Goal: Information Seeking & Learning: Learn about a topic

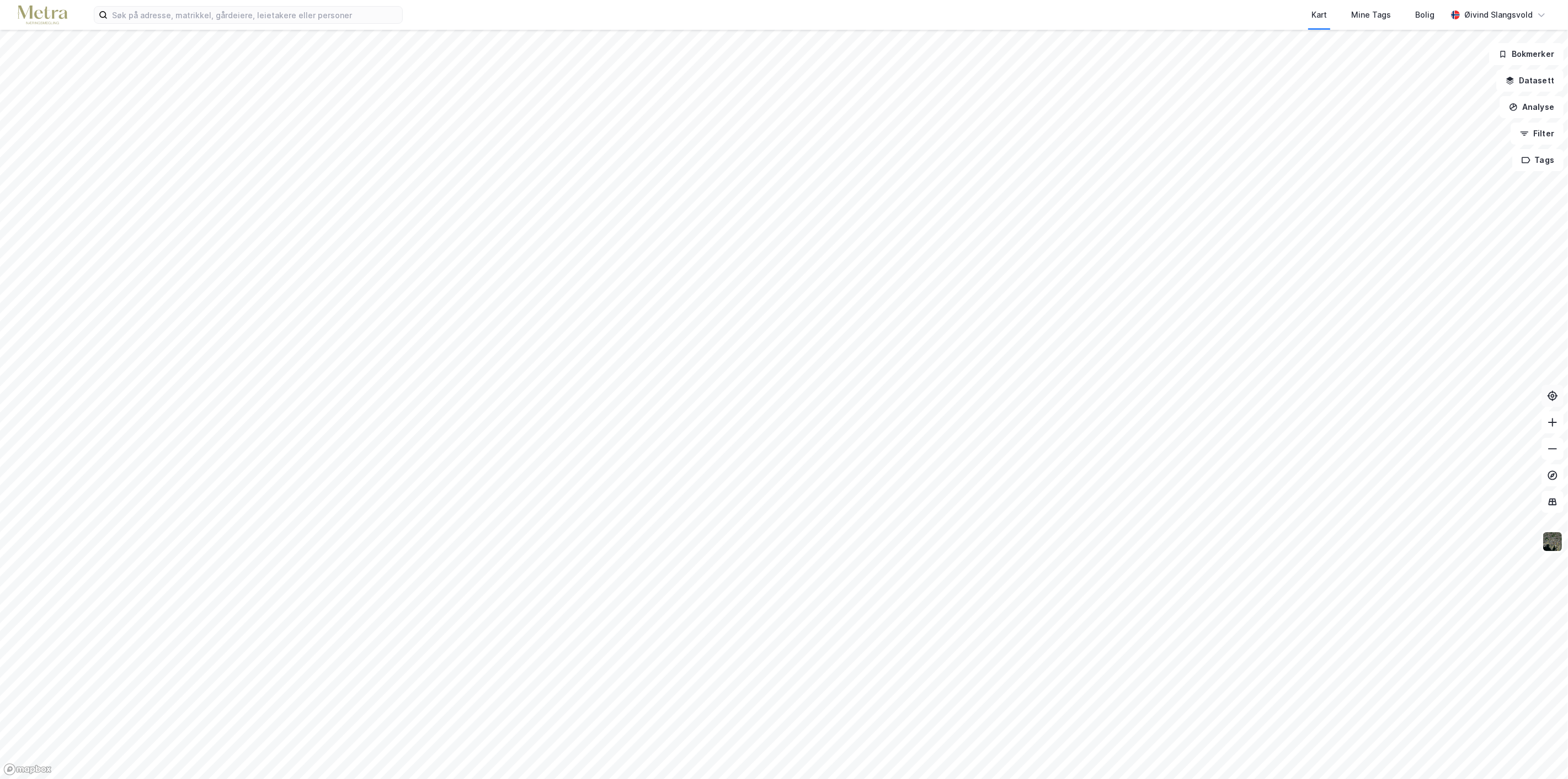
click at [1555, 398] on icon at bounding box center [1552, 395] width 11 height 11
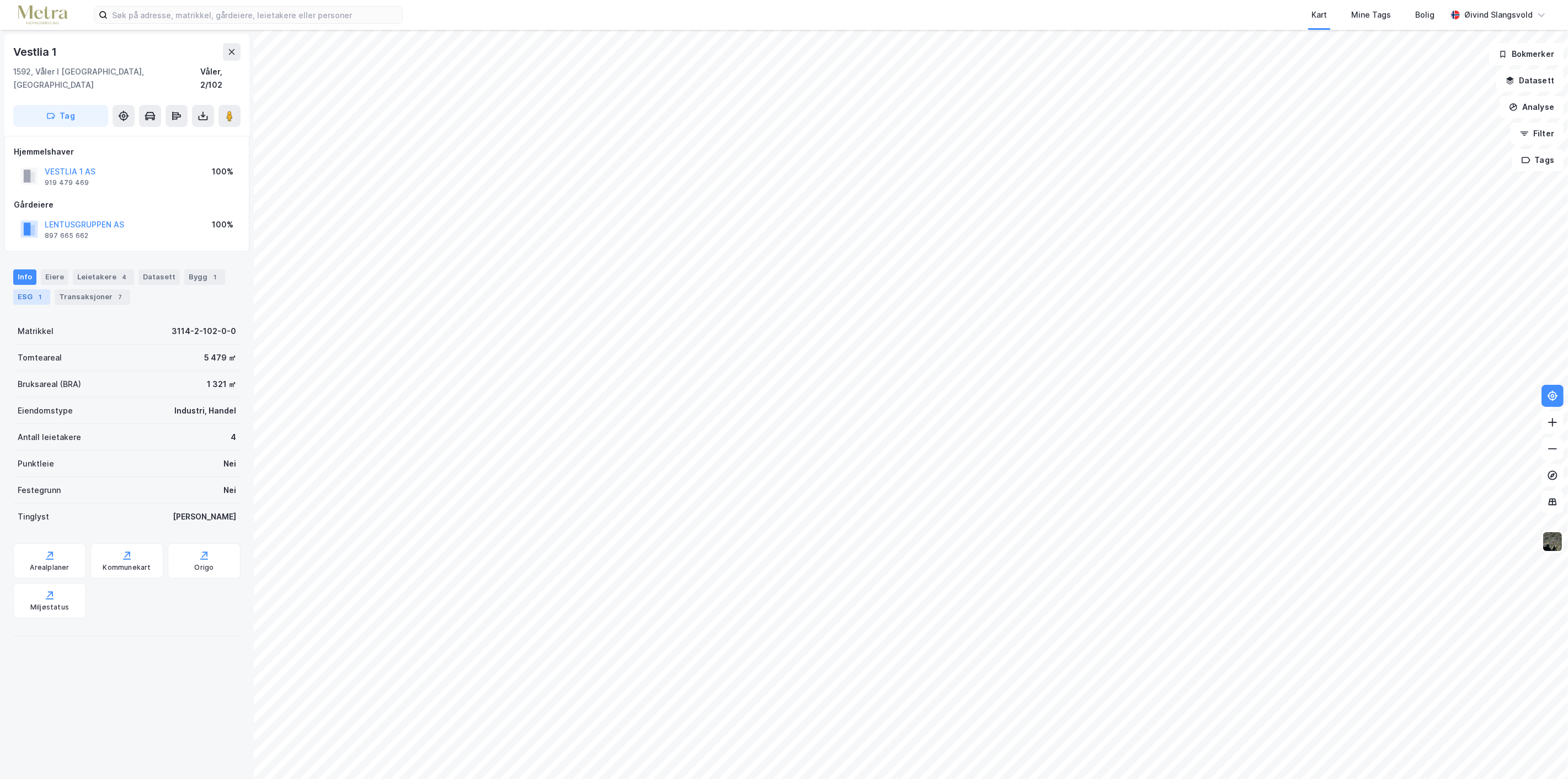
click at [23, 289] on div "ESG 1" at bounding box center [32, 297] width 37 height 15
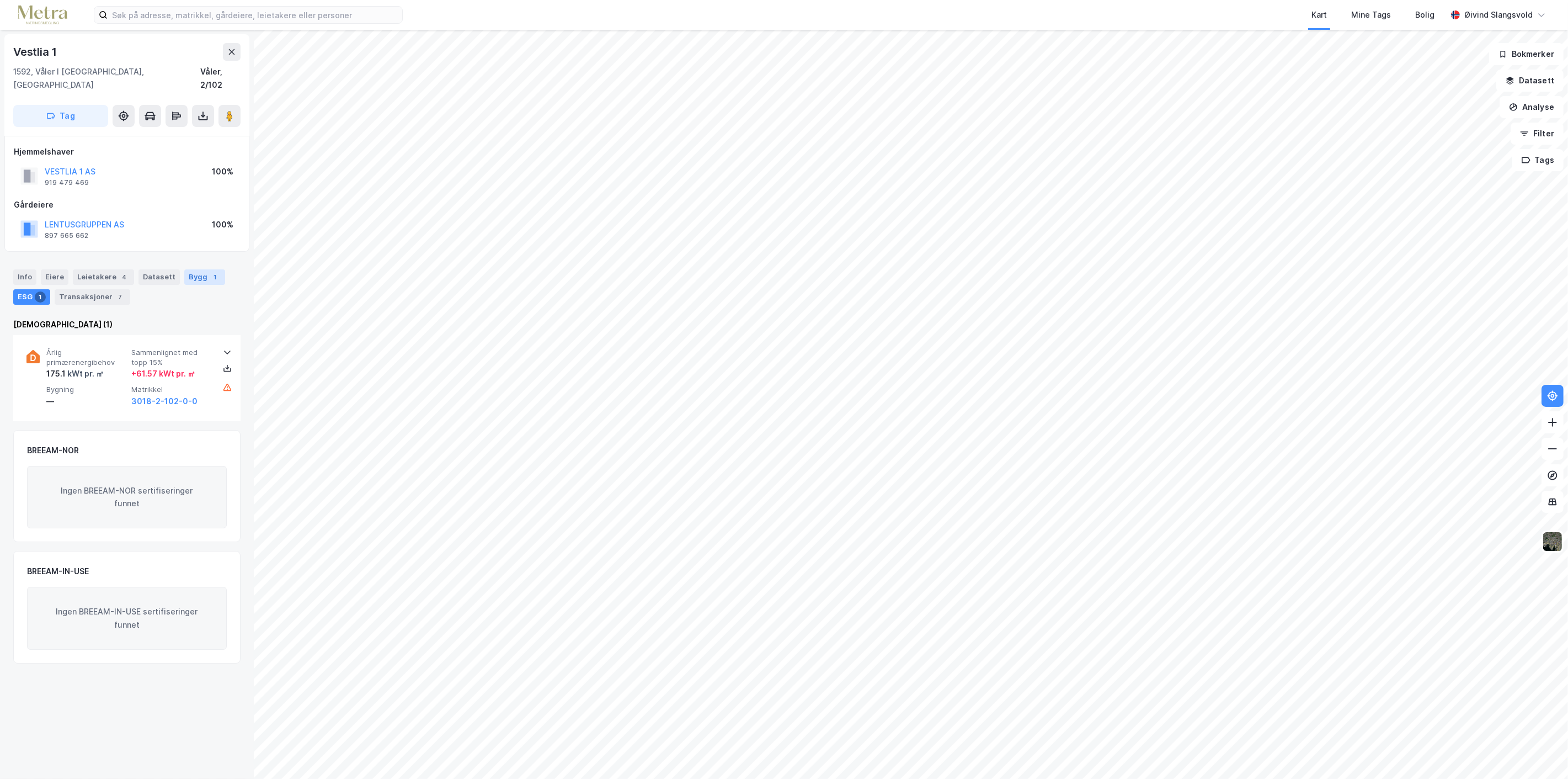
click at [192, 270] on div "Bygg 1" at bounding box center [204, 277] width 41 height 15
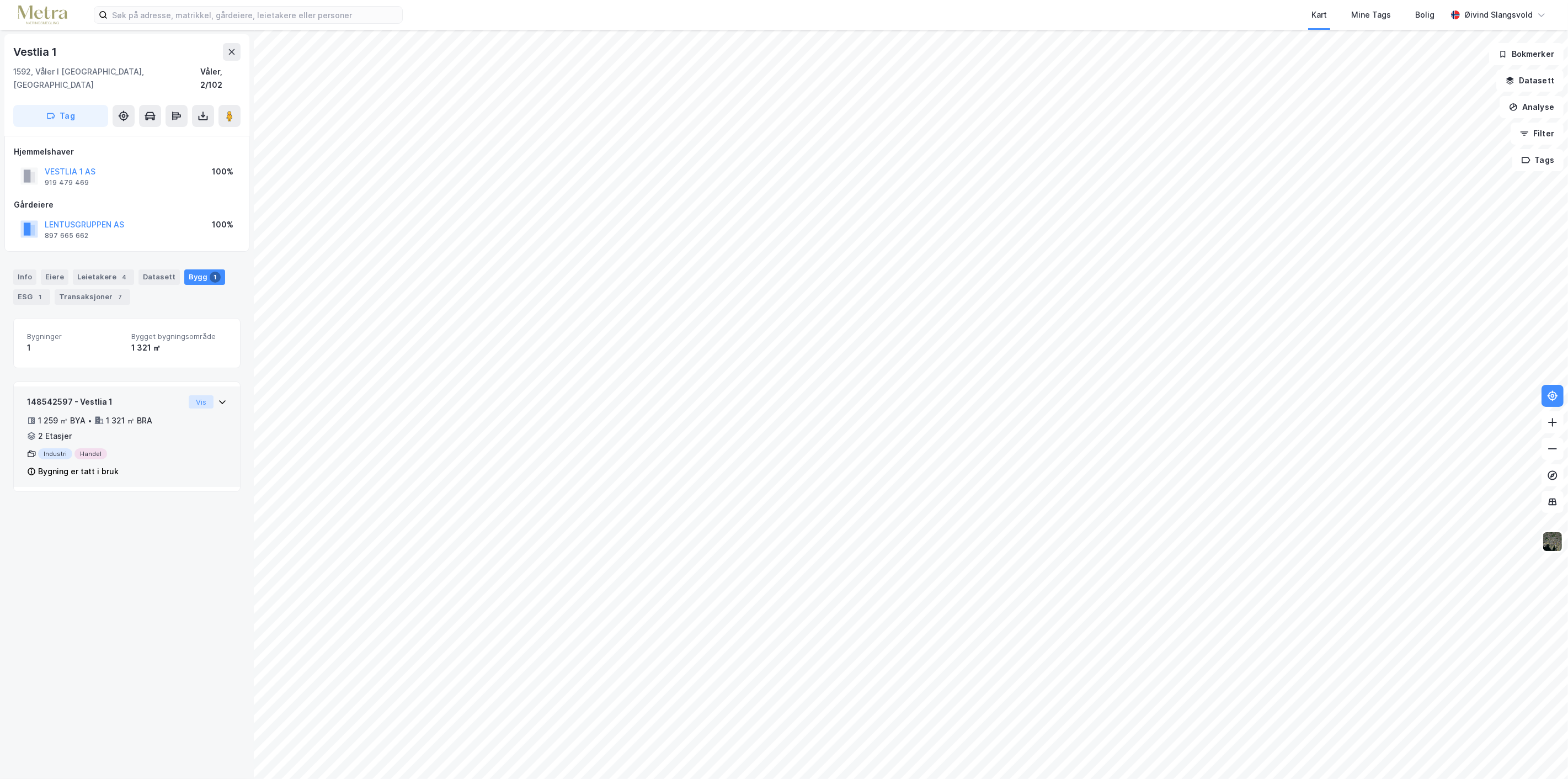
click at [190, 395] on button "Vis" at bounding box center [201, 402] width 25 height 13
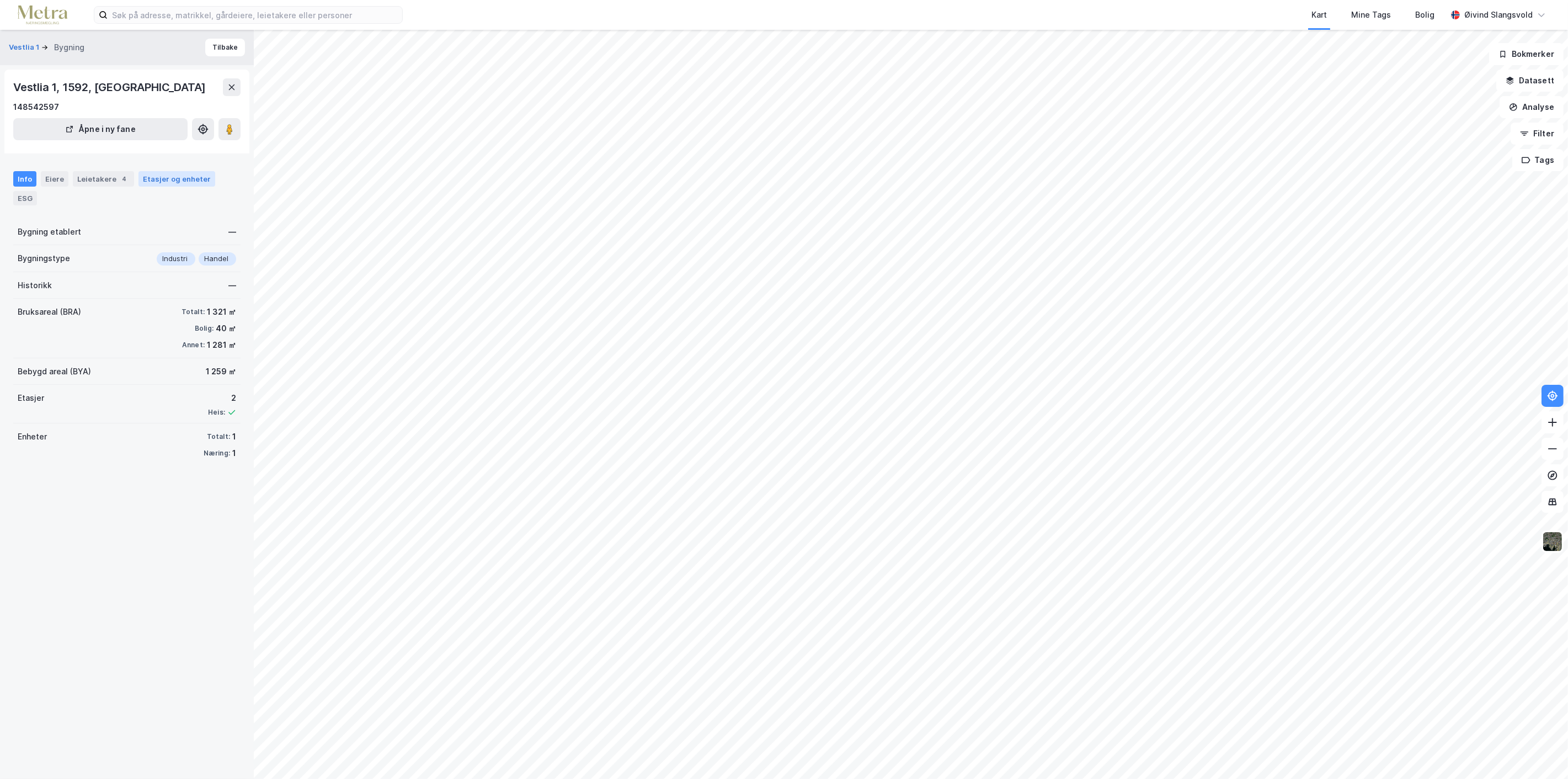
click at [163, 178] on div "Etasjer og enheter" at bounding box center [177, 179] width 68 height 10
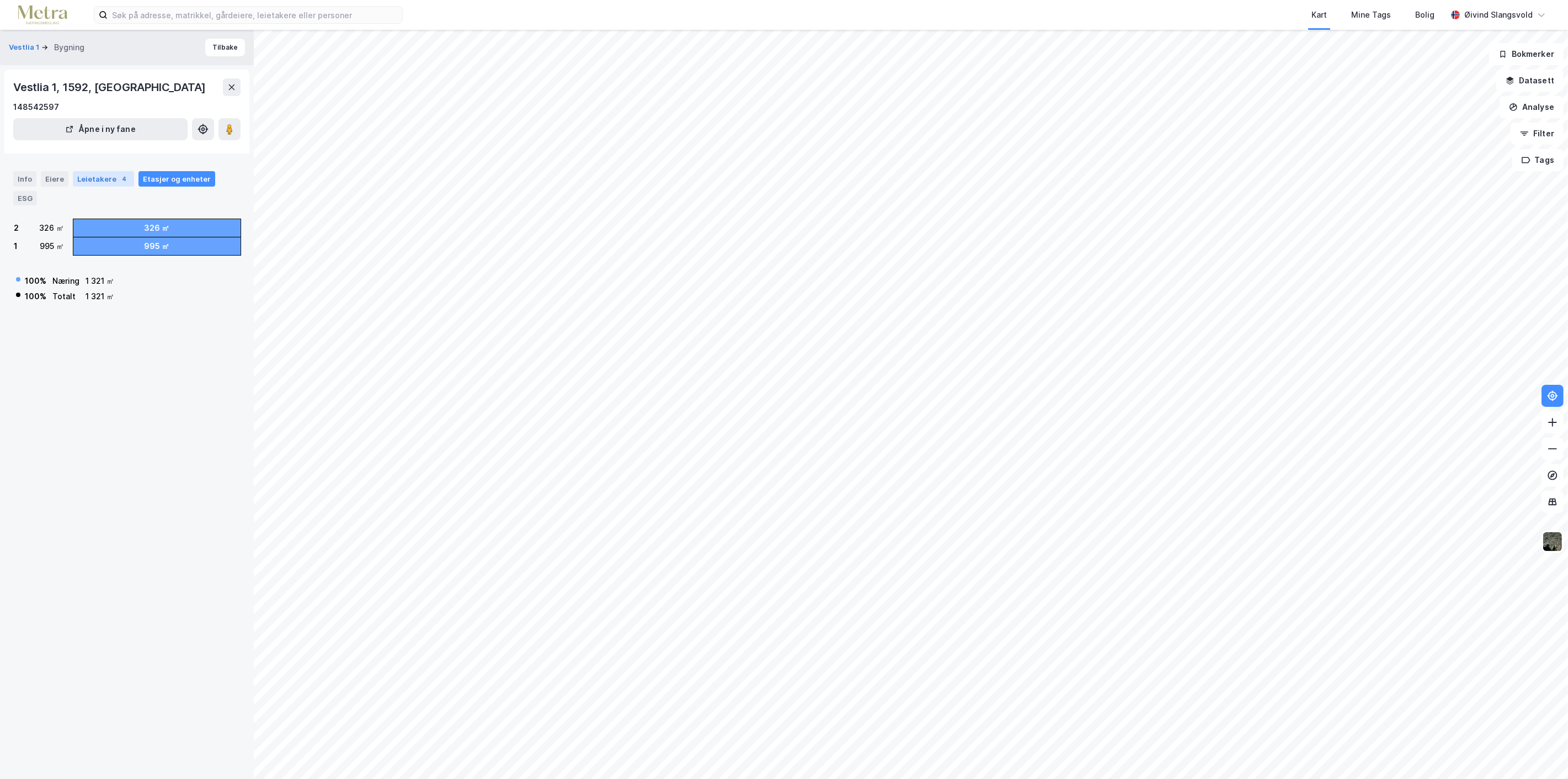
click at [102, 178] on div "Leietakere 4" at bounding box center [103, 178] width 61 height 15
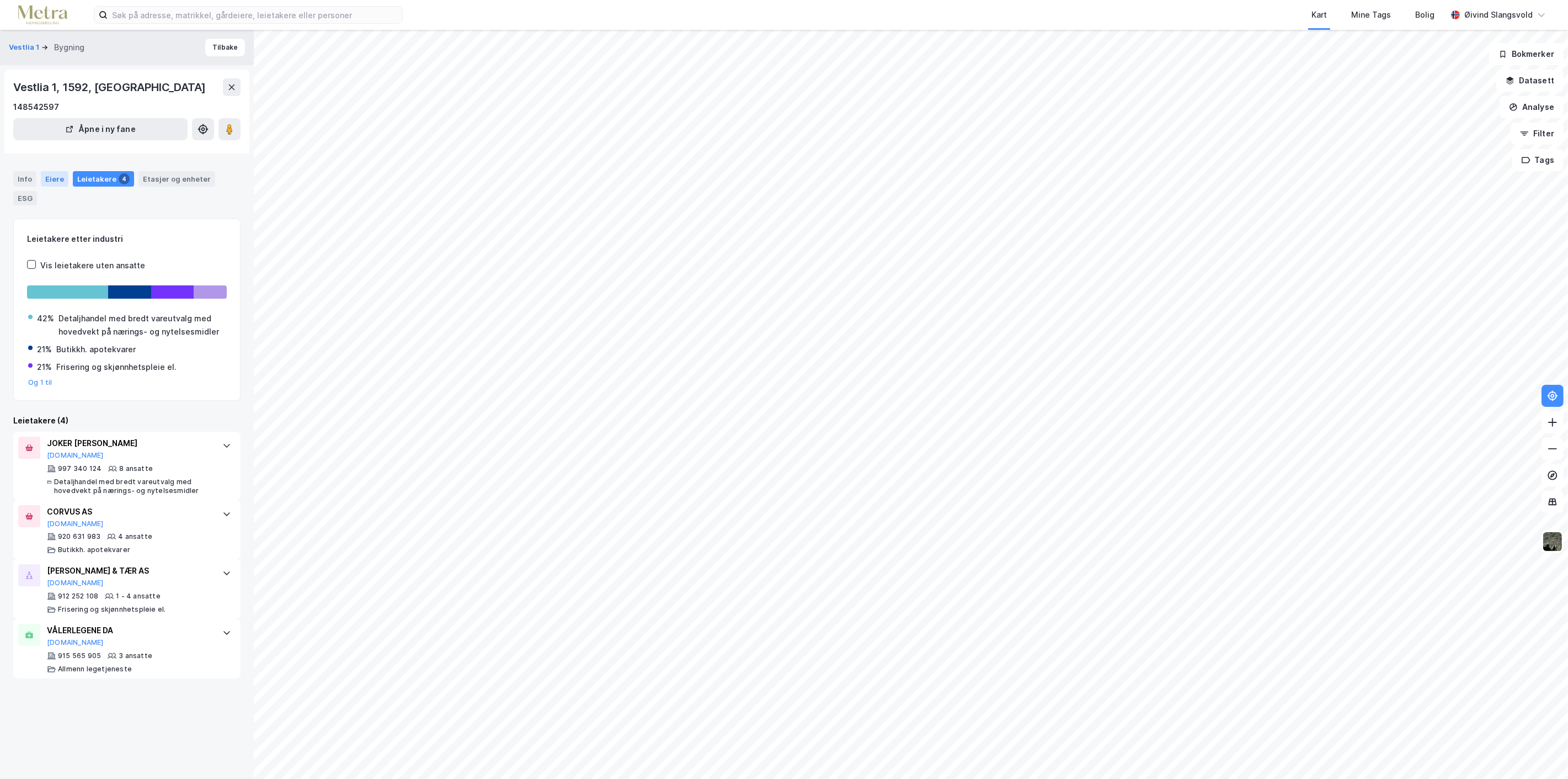
click at [50, 175] on div "Eiere" at bounding box center [54, 178] width 28 height 15
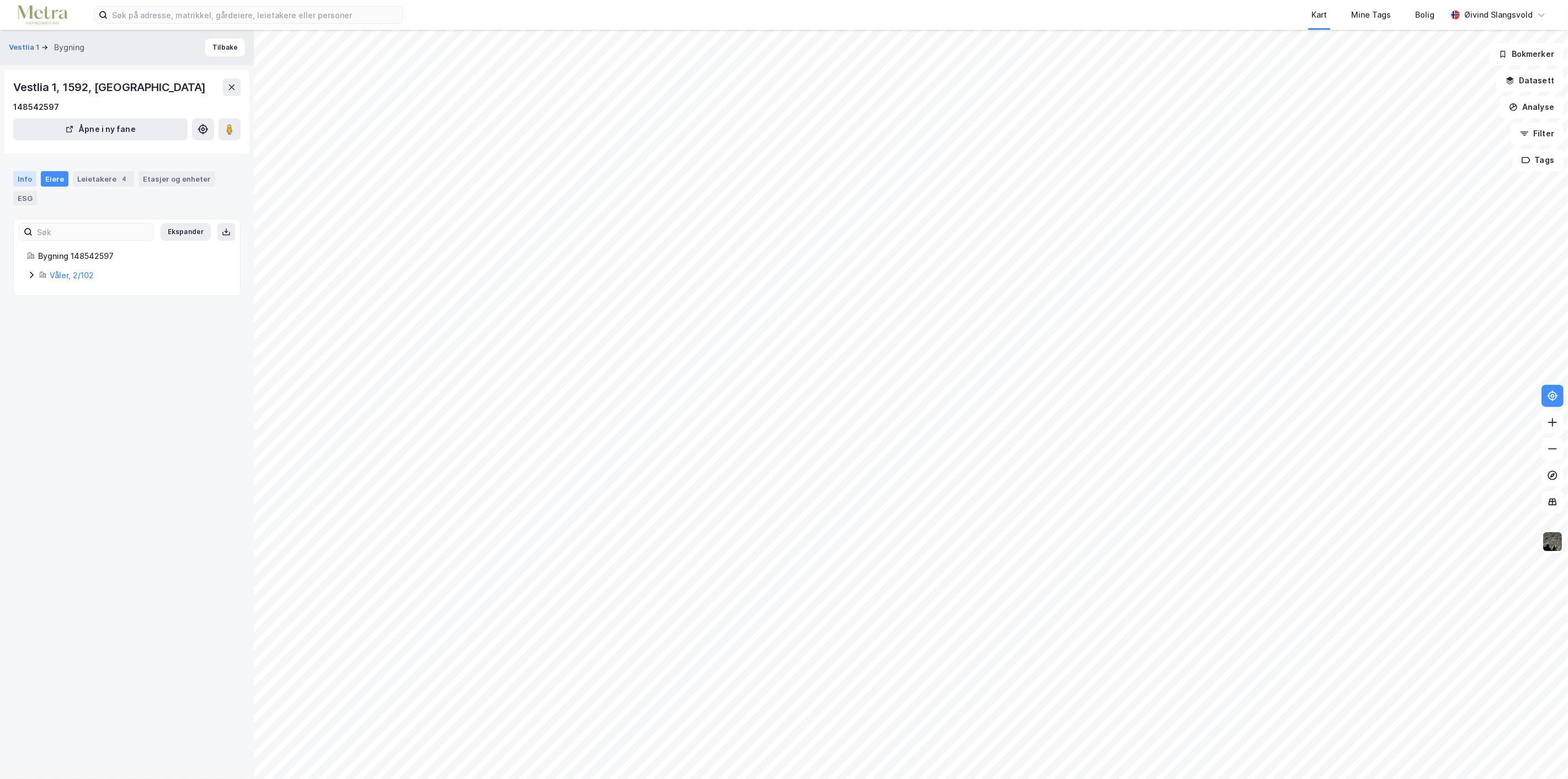
click at [23, 175] on div "Info" at bounding box center [25, 178] width 23 height 15
